Goal: Task Accomplishment & Management: Manage account settings

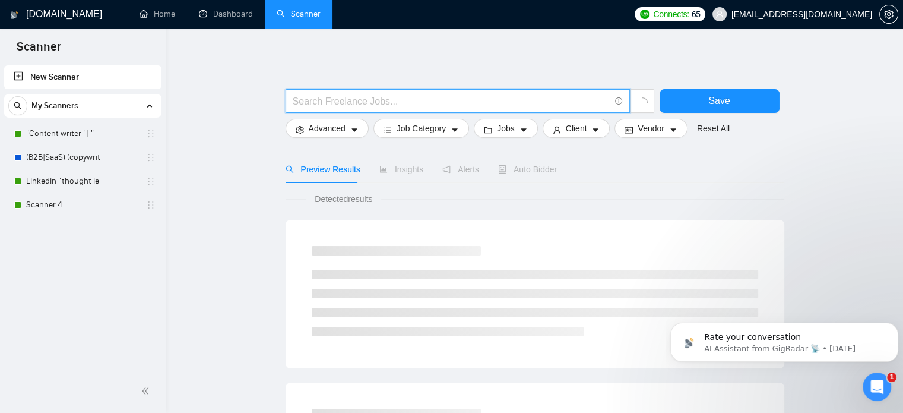
click at [337, 103] on input "text" at bounding box center [451, 101] width 317 height 15
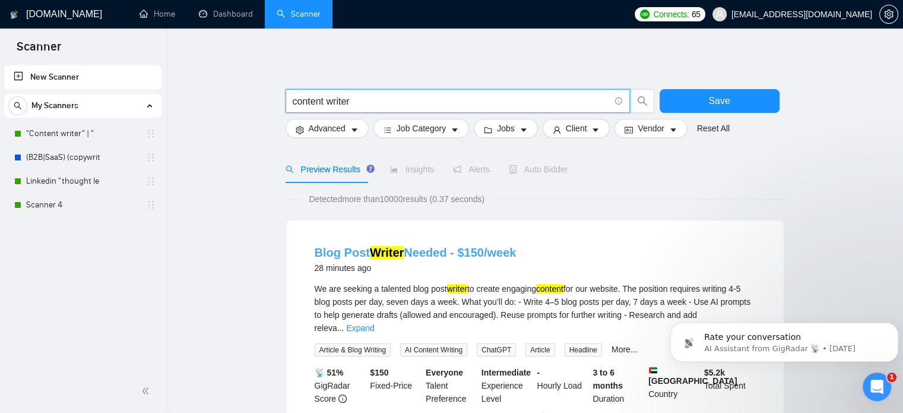
type input "content writer"
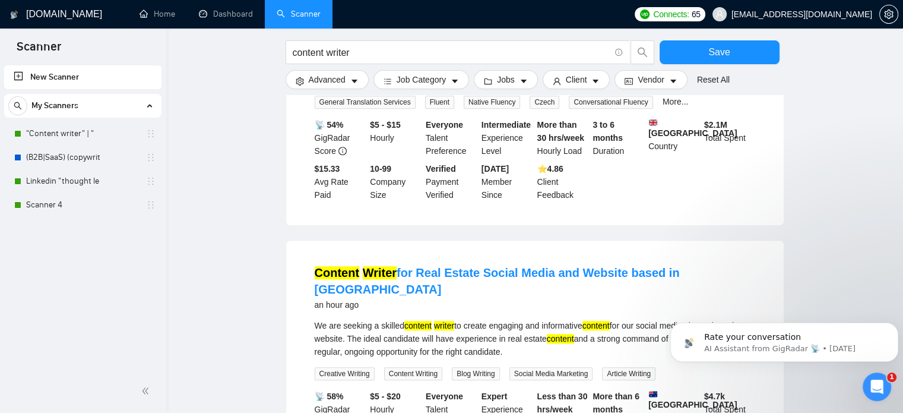
scroll to position [1115, 0]
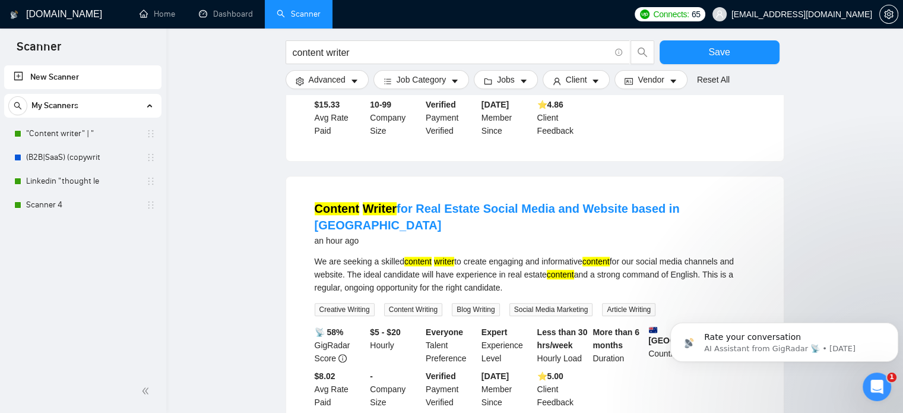
drag, startPoint x: 428, startPoint y: 183, endPoint x: 259, endPoint y: 195, distance: 169.7
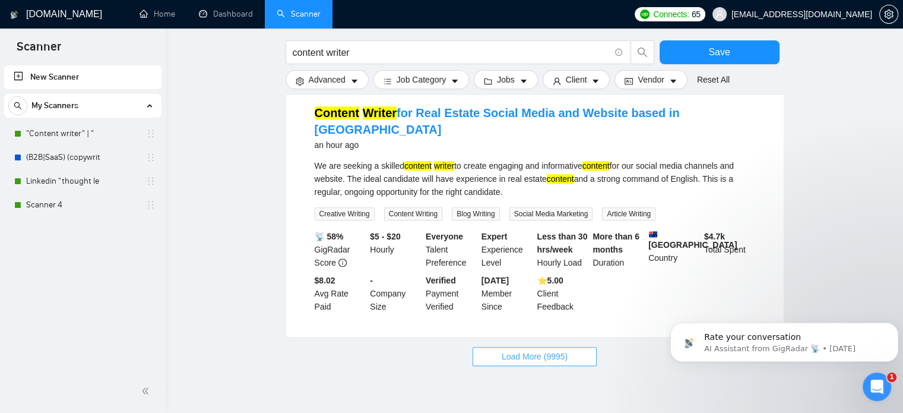
click at [554, 350] on span "Load More (9995)" at bounding box center [535, 356] width 66 height 13
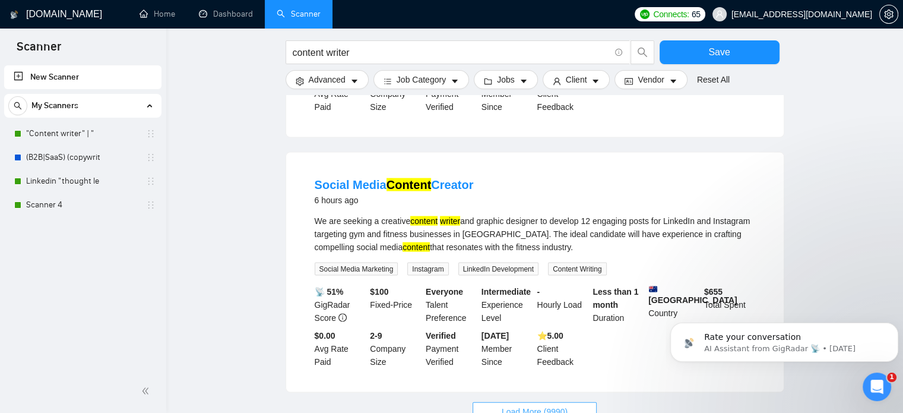
scroll to position [2503, 0]
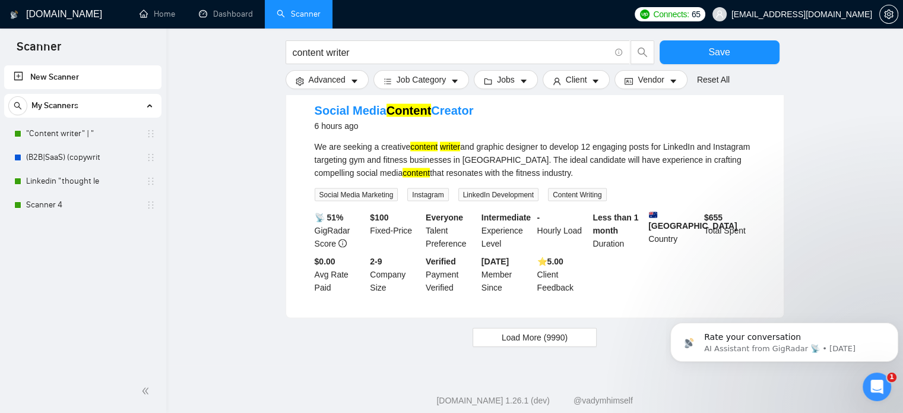
click at [539, 331] on span "Load More (9990)" at bounding box center [535, 337] width 66 height 13
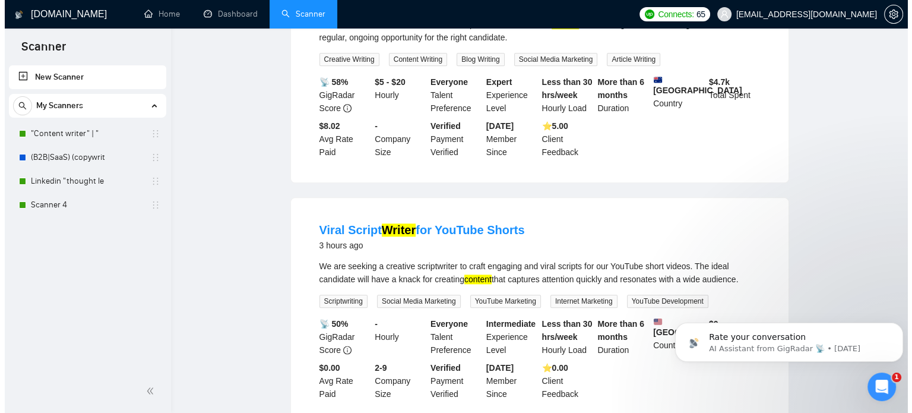
scroll to position [0, 0]
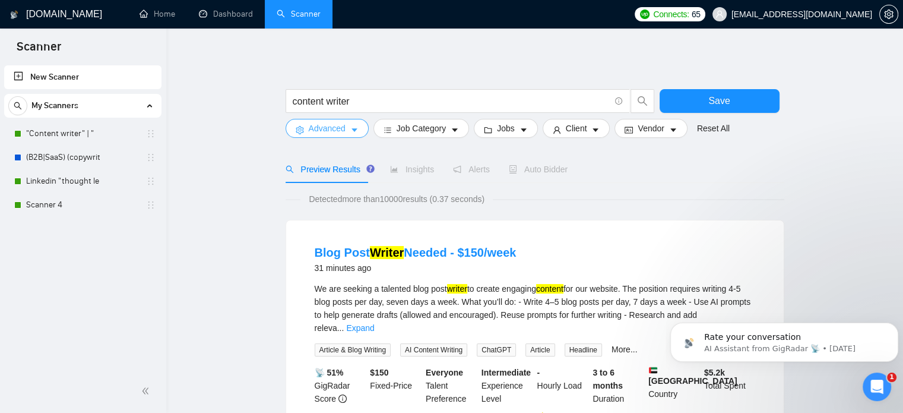
click at [354, 134] on icon "caret-down" at bounding box center [354, 130] width 8 height 8
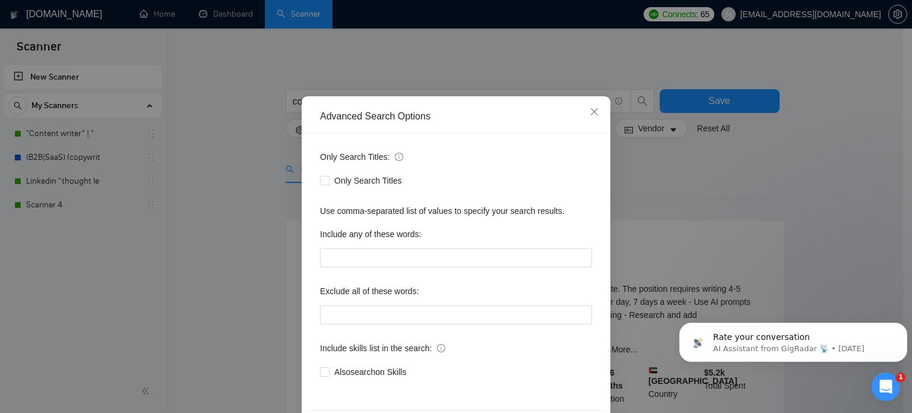
scroll to position [36, 0]
click at [587, 116] on span "Close" at bounding box center [594, 111] width 32 height 32
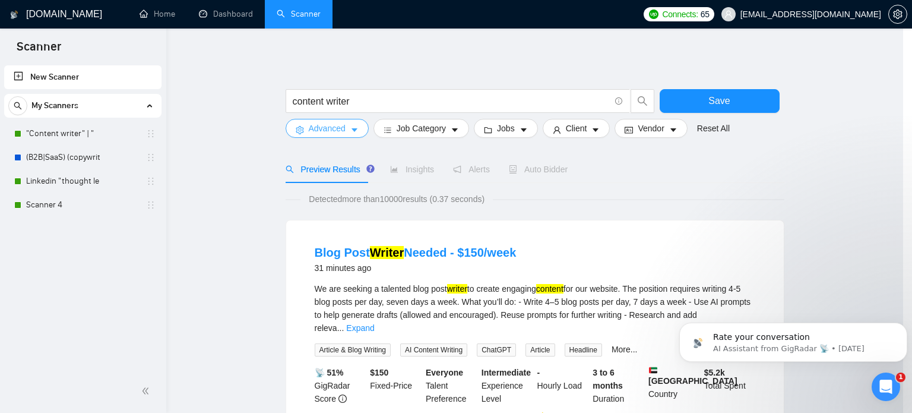
scroll to position [0, 0]
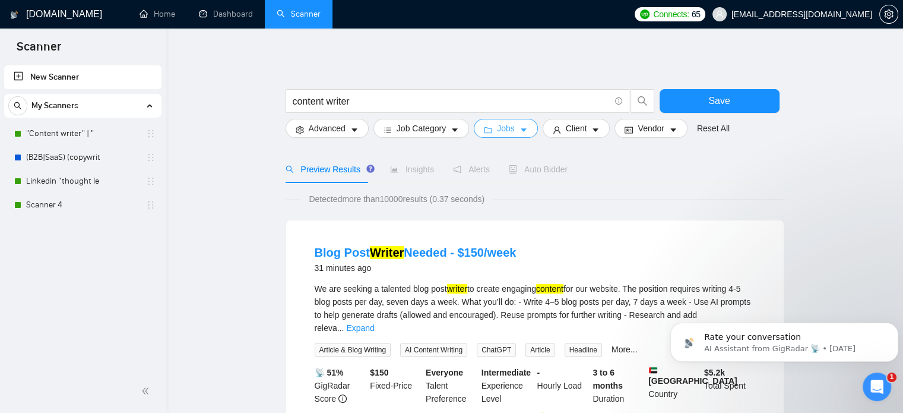
click at [513, 122] on button "Jobs" at bounding box center [506, 128] width 64 height 19
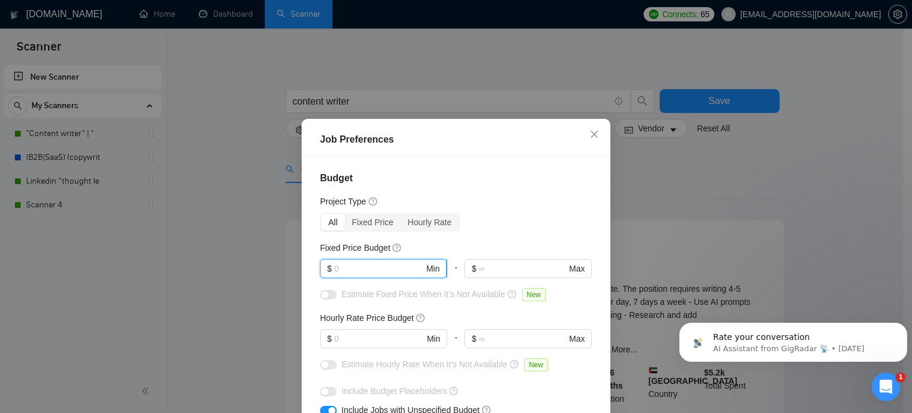
click at [379, 263] on input "text" at bounding box center [379, 268] width 90 height 13
type input "1500"
click at [385, 343] on input "text" at bounding box center [379, 338] width 90 height 13
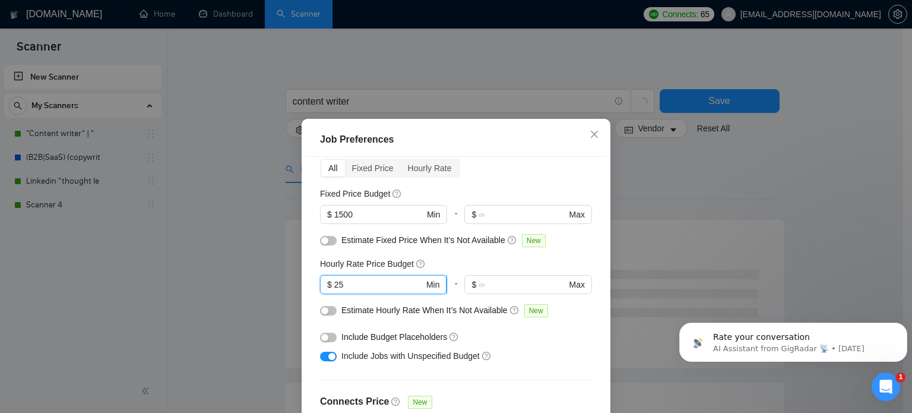
scroll to position [69, 0]
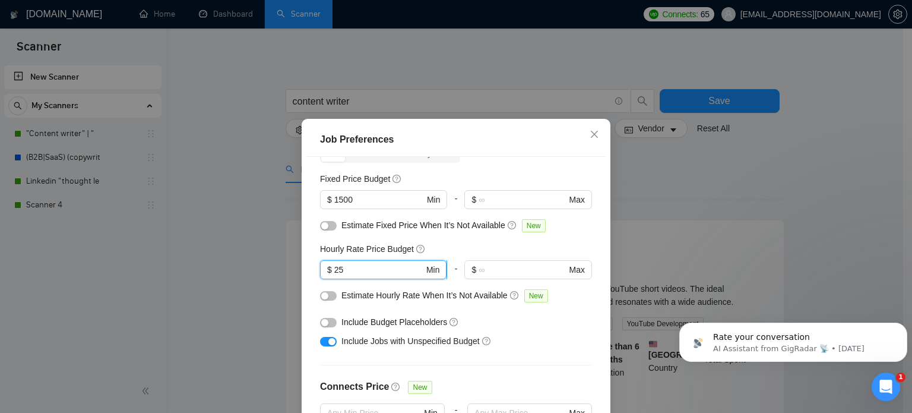
type input "2"
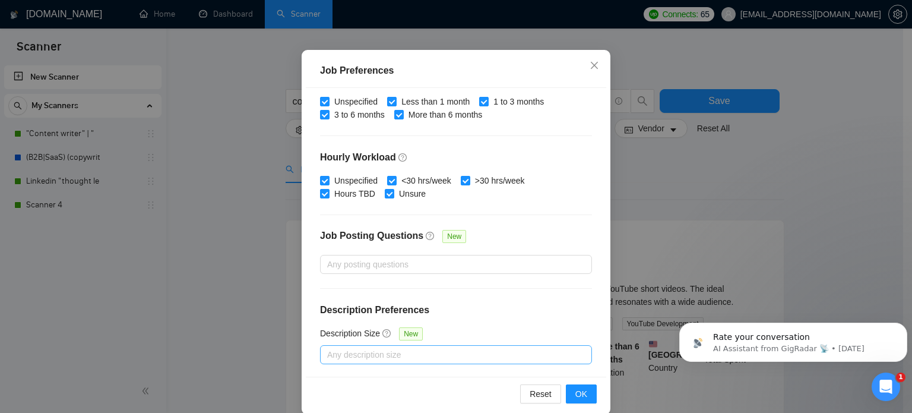
click at [359, 347] on div at bounding box center [450, 354] width 254 height 14
type input "35"
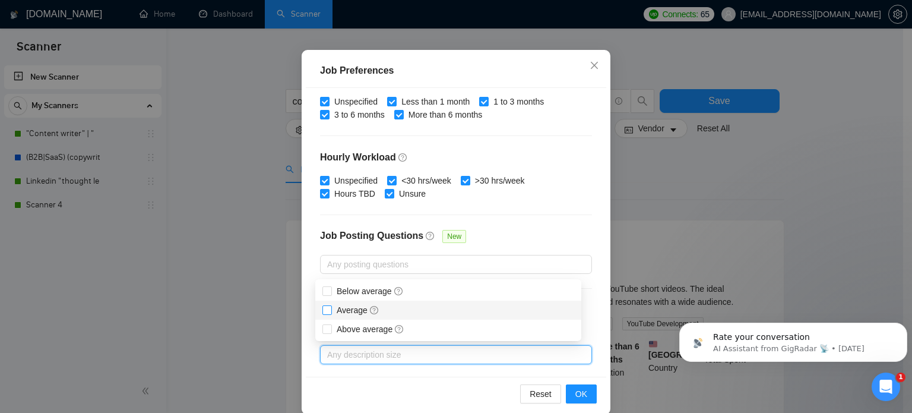
click at [354, 309] on span "Average" at bounding box center [358, 309] width 43 height 9
click at [331, 309] on input "Average" at bounding box center [326, 309] width 8 height 8
checkbox input "true"
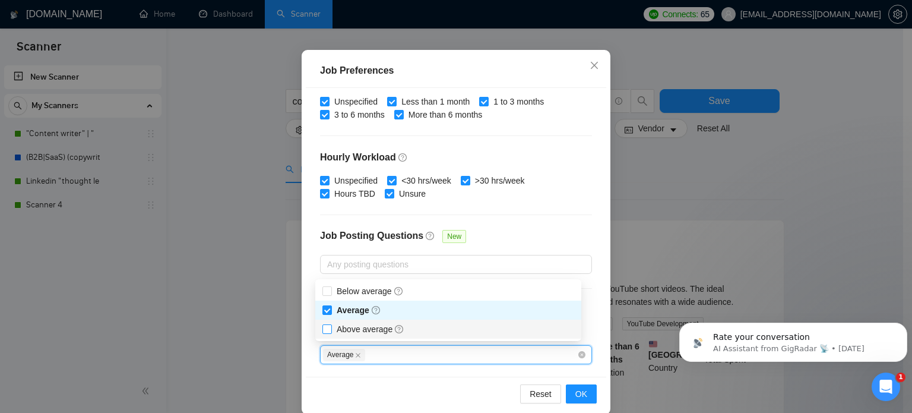
click at [352, 325] on span "Above average" at bounding box center [371, 328] width 68 height 9
click at [331, 325] on input "Above average" at bounding box center [326, 328] width 8 height 8
checkbox input "true"
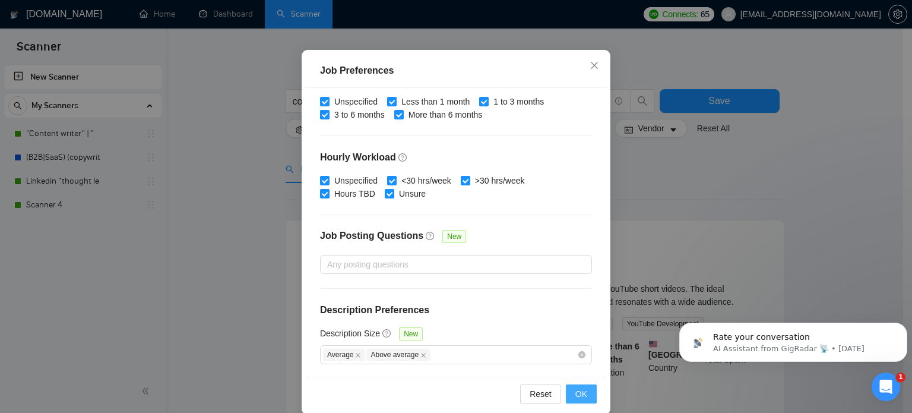
click at [575, 396] on span "OK" at bounding box center [581, 393] width 12 height 13
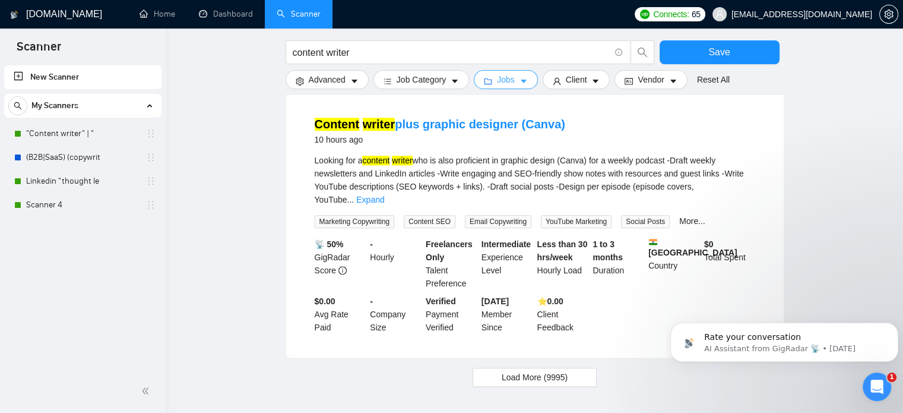
scroll to position [1240, 0]
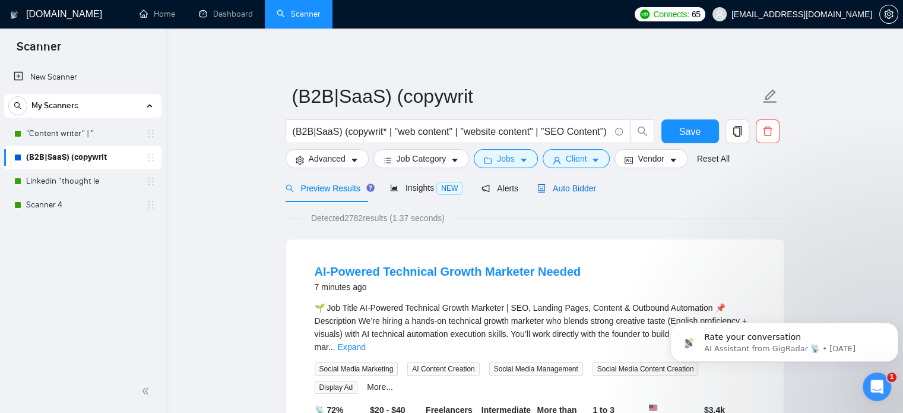
click at [561, 188] on span "Auto Bidder" at bounding box center [566, 187] width 59 height 9
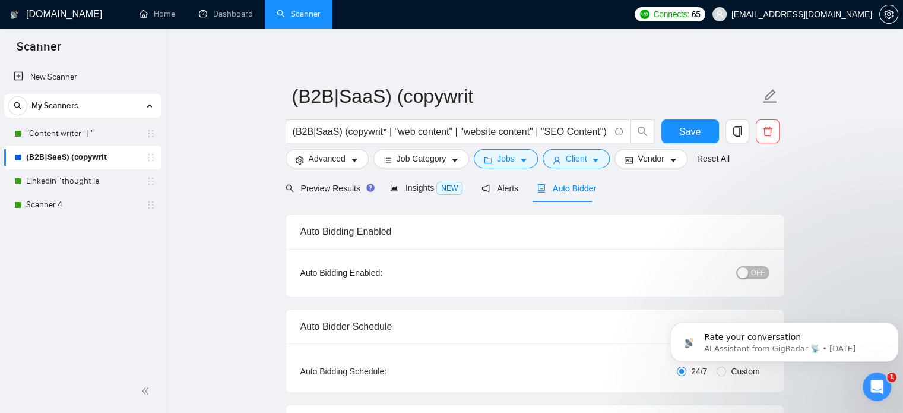
checkbox input "true"
click at [751, 271] on button "OFF" at bounding box center [752, 272] width 33 height 13
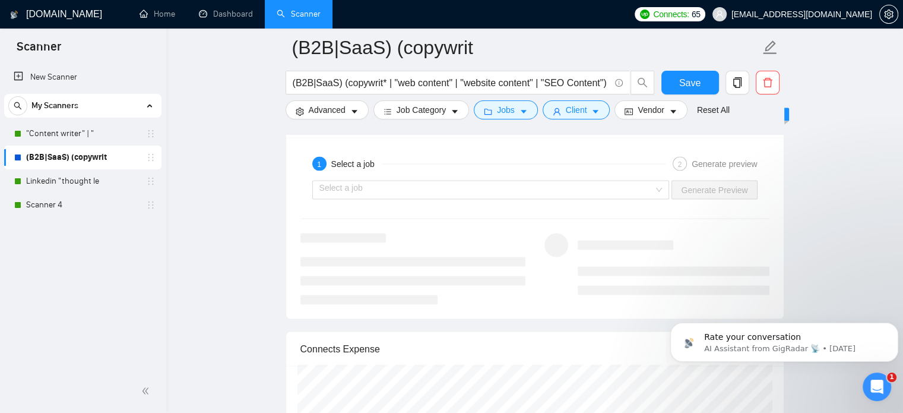
scroll to position [2243, 0]
click at [479, 201] on div "Select a job Generate Preview" at bounding box center [534, 192] width 471 height 28
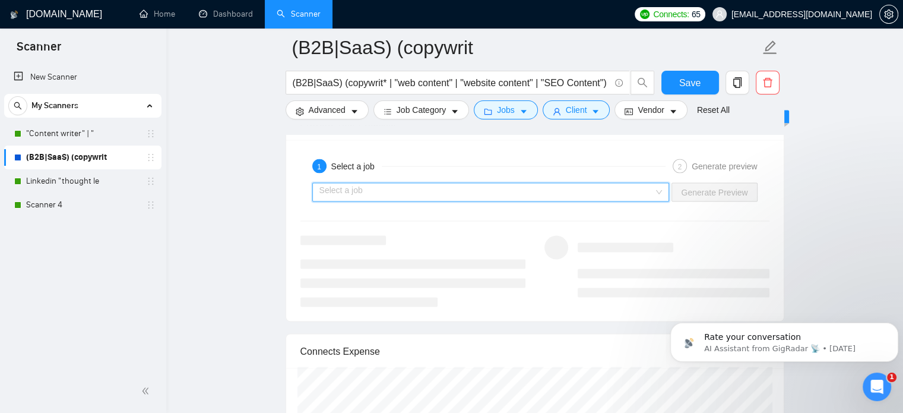
click at [454, 189] on input "search" at bounding box center [486, 192] width 335 height 18
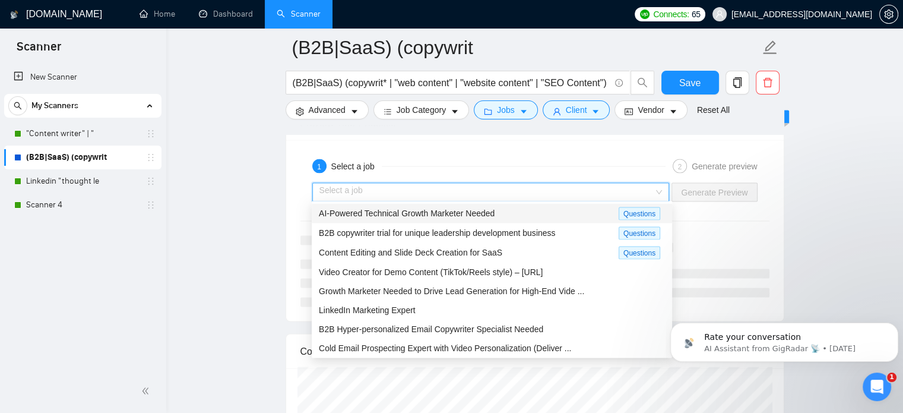
click at [454, 189] on input "search" at bounding box center [486, 192] width 335 height 18
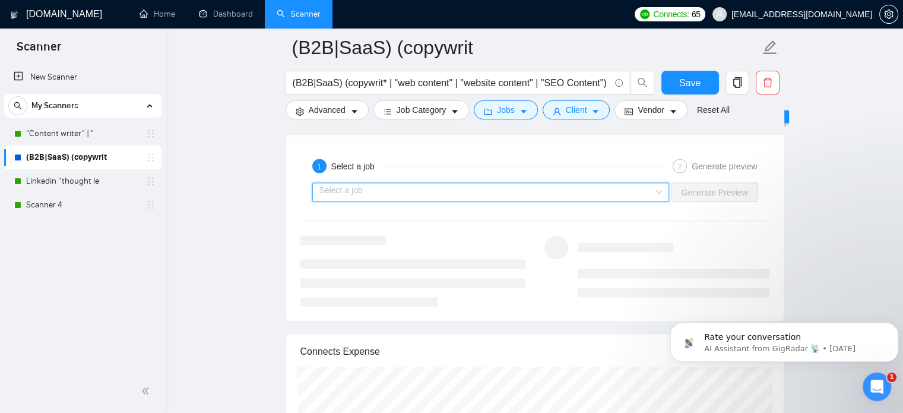
click at [454, 189] on input "search" at bounding box center [486, 192] width 335 height 18
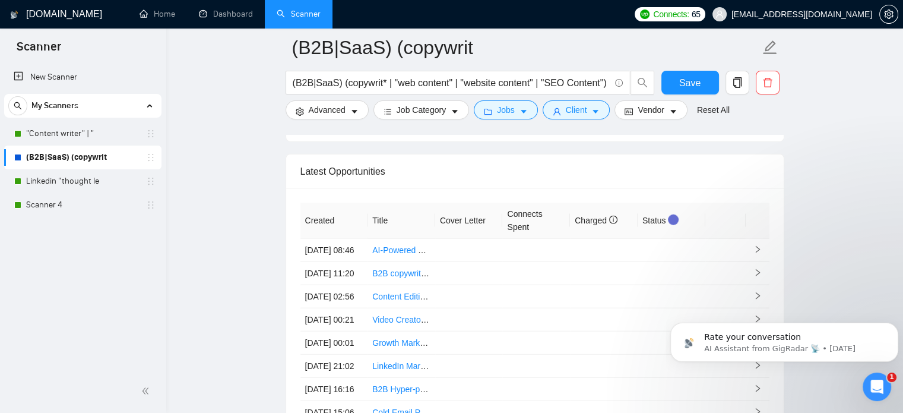
scroll to position [3035, 0]
click at [696, 75] on span "Save" at bounding box center [689, 82] width 21 height 15
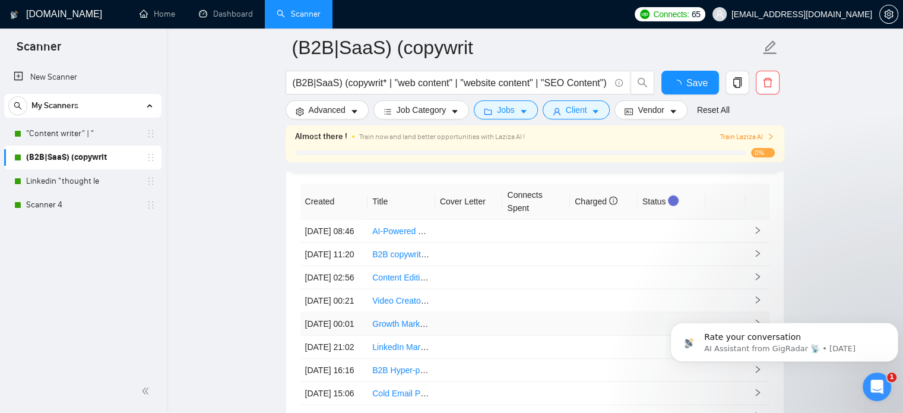
checkbox input "true"
